Goal: Information Seeking & Learning: Compare options

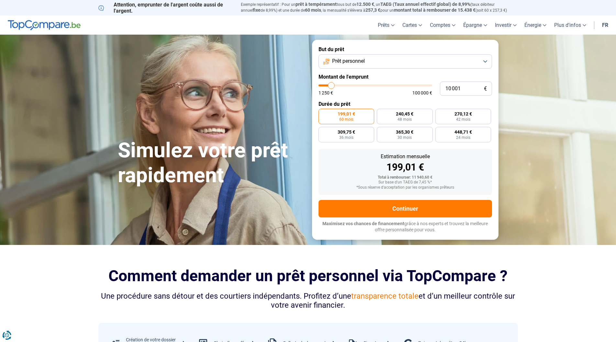
type input "10 500"
type input "10500"
type input "10 250"
type input "10250"
type input "10 000"
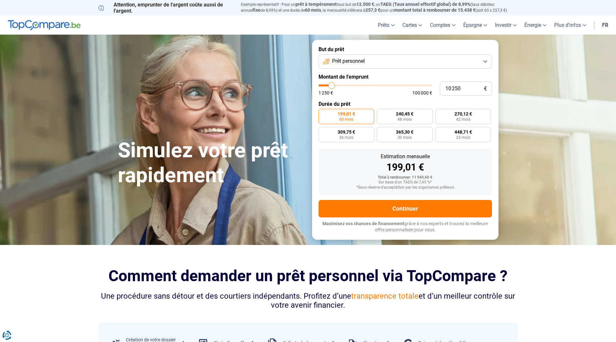
type input "10000"
type input "9 750"
type input "9750"
type input "9 500"
type input "9500"
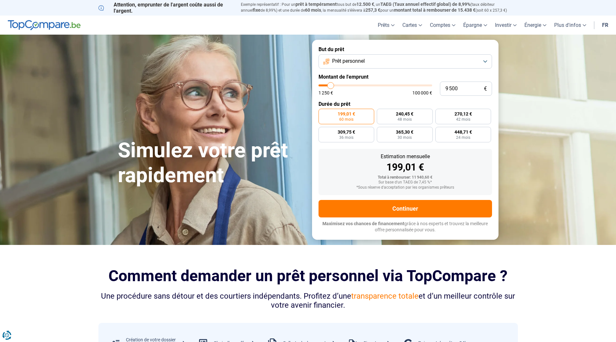
type input "9 000"
type input "9000"
type input "8 750"
type input "8750"
type input "8 500"
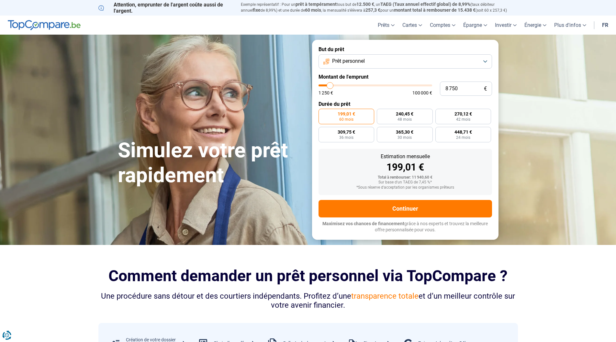
type input "8500"
type input "8 000"
type input "8000"
type input "7 250"
type input "7250"
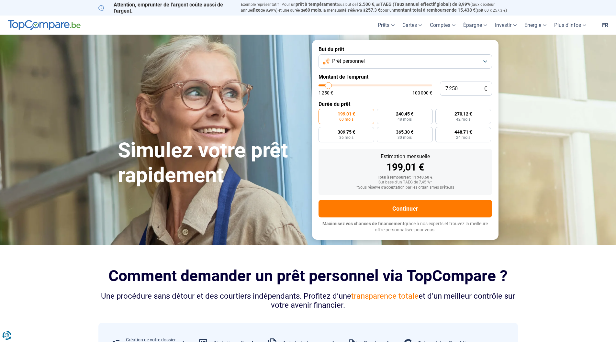
type input "6 750"
type input "6750"
type input "6 000"
type input "6000"
type input "5 750"
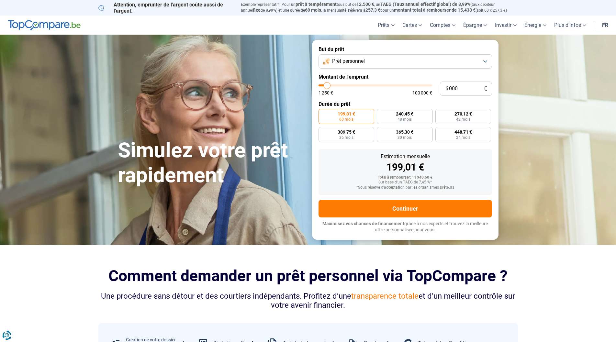
type input "5750"
type input "5 500"
type input "5500"
type input "5 250"
type input "5250"
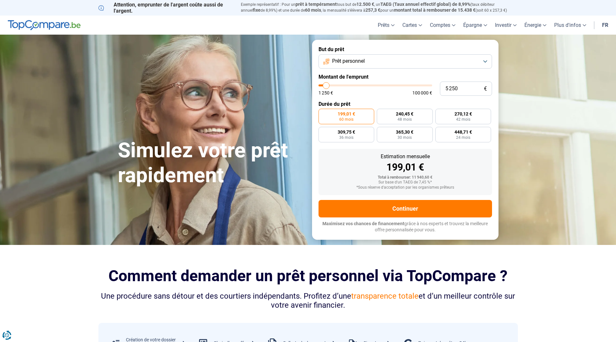
type input "5 000"
type input "5000"
type input "4 500"
type input "4500"
type input "4 250"
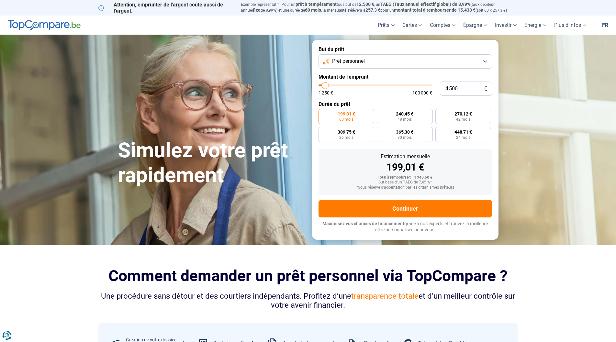
type input "4250"
type input "4 000"
type input "4000"
type input "3 750"
type input "3750"
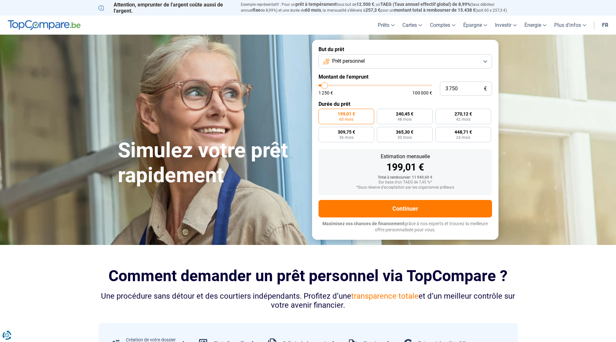
type input "4 000"
type input "4000"
type input "4 250"
type input "4250"
type input "4 500"
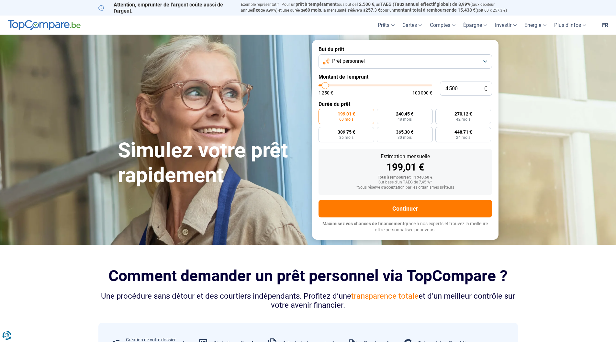
drag, startPoint x: 333, startPoint y: 85, endPoint x: 326, endPoint y: 87, distance: 7.1
type input "4500"
click at [326, 86] on input "range" at bounding box center [376, 86] width 114 height 2
radio input "true"
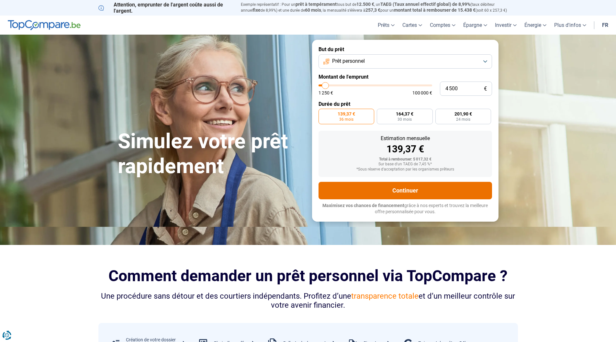
click at [418, 187] on button "Continuer" at bounding box center [406, 190] width 174 height 17
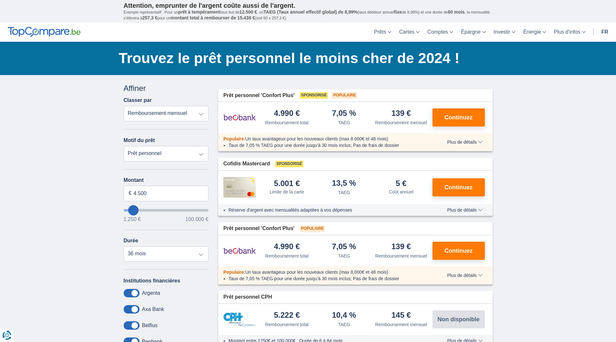
click at [476, 141] on span "Plus de détails" at bounding box center [464, 142] width 35 height 5
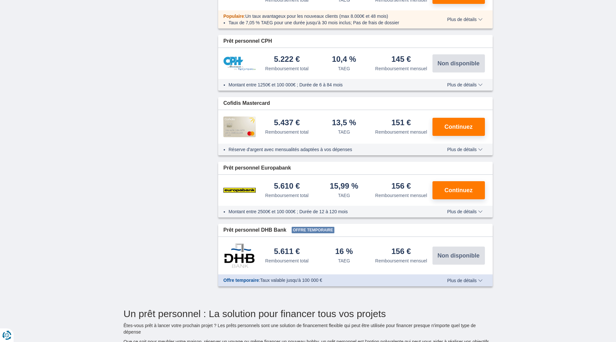
scroll to position [324, 0]
